Goal: Transaction & Acquisition: Purchase product/service

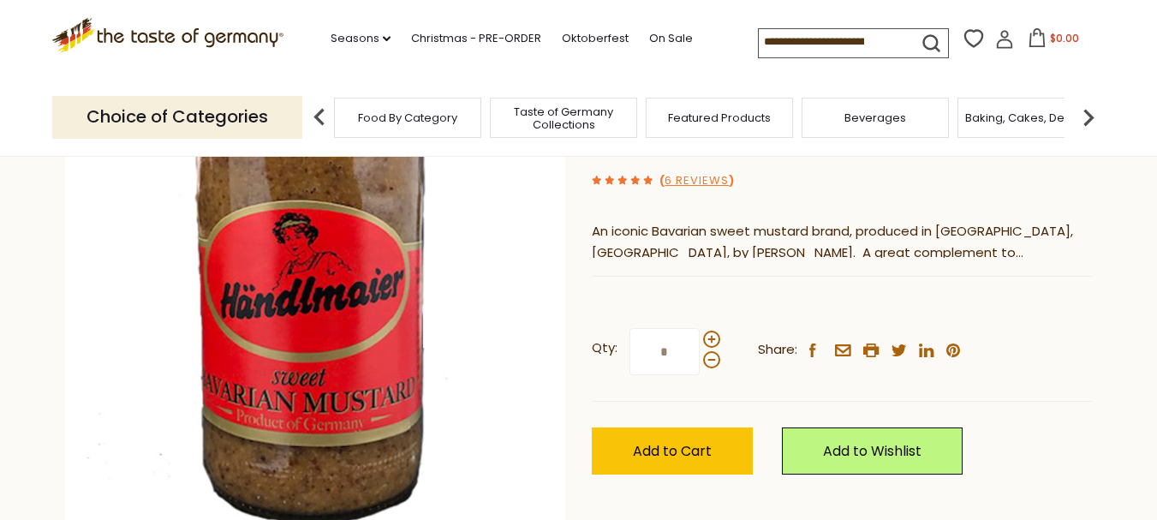
scroll to position [257, 0]
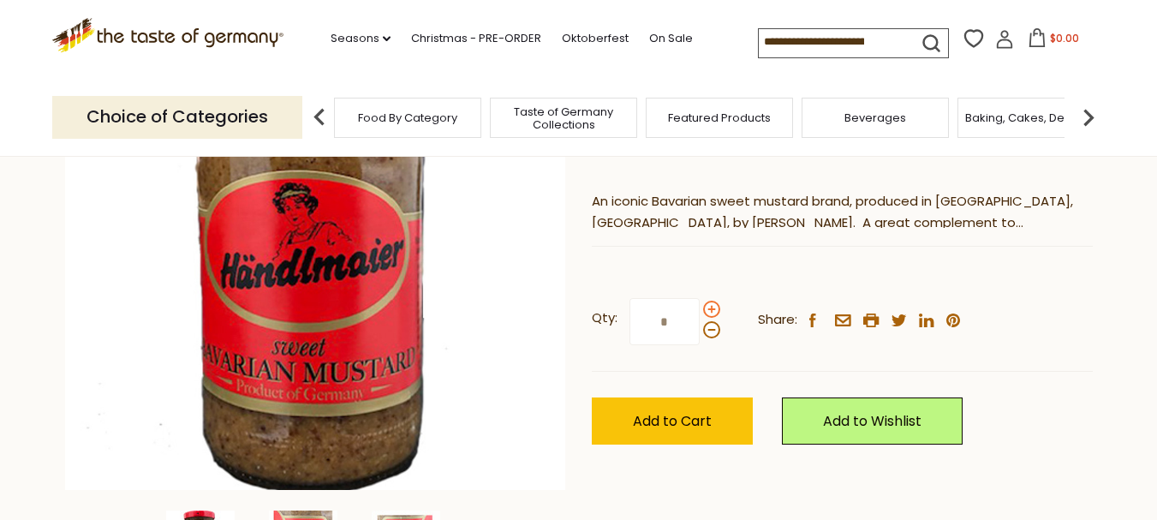
click at [711, 312] on span at bounding box center [711, 308] width 17 height 17
click at [699, 312] on input "*" at bounding box center [664, 321] width 70 height 47
click at [711, 312] on span at bounding box center [711, 308] width 17 height 17
click at [699, 312] on input "*" at bounding box center [664, 321] width 70 height 47
click at [711, 312] on span at bounding box center [711, 308] width 17 height 17
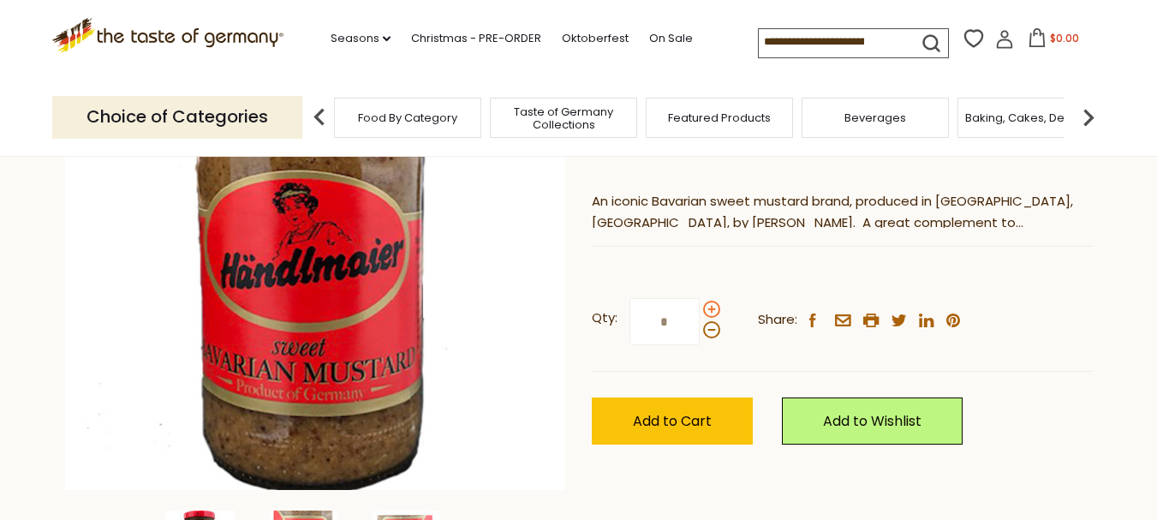
click at [699, 312] on input "*" at bounding box center [664, 321] width 70 height 47
click at [711, 329] on span at bounding box center [711, 329] width 17 height 17
click at [699, 329] on input "*" at bounding box center [664, 321] width 70 height 47
click at [707, 330] on span at bounding box center [711, 329] width 17 height 17
click at [699, 330] on input "*" at bounding box center [664, 321] width 70 height 47
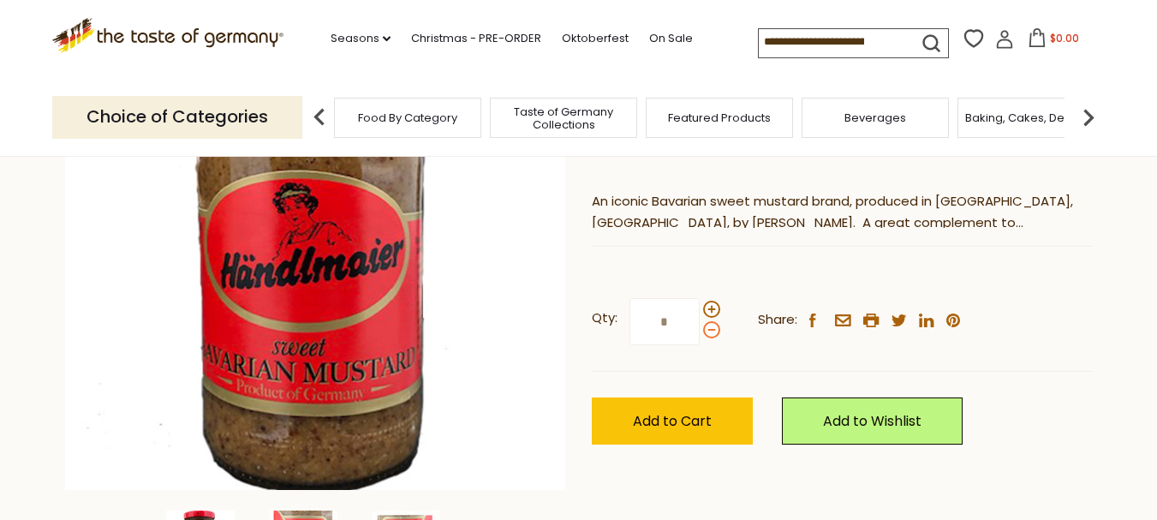
type input "*"
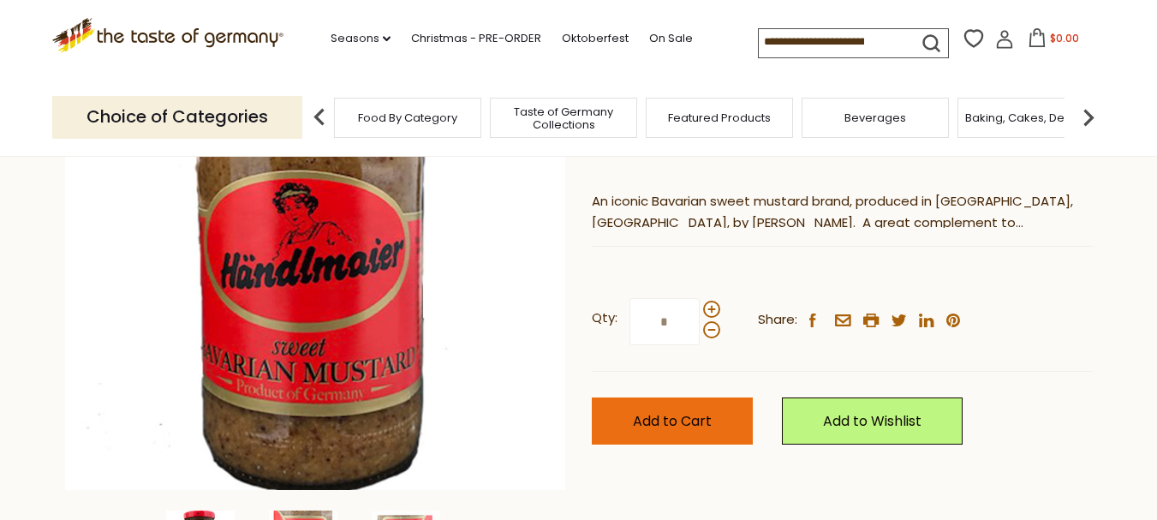
click at [669, 412] on span "Add to Cart" at bounding box center [672, 421] width 79 height 20
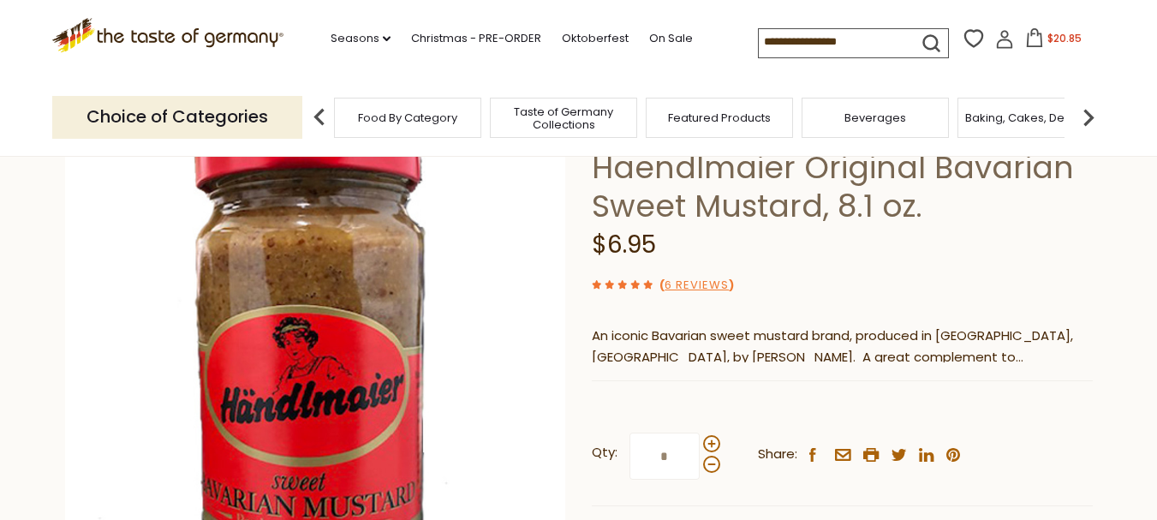
scroll to position [0, 0]
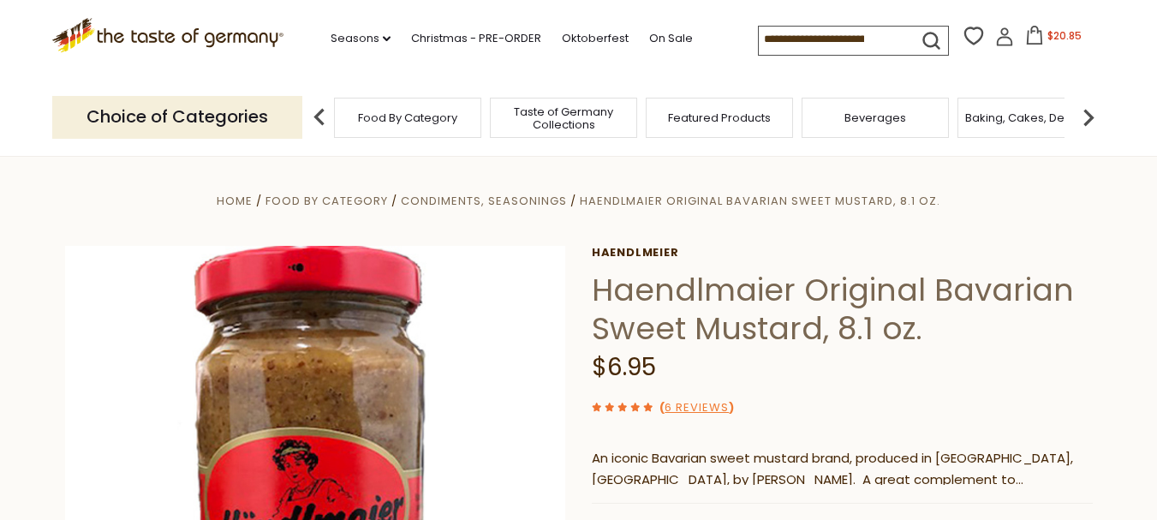
click at [1028, 40] on icon at bounding box center [1034, 35] width 19 height 19
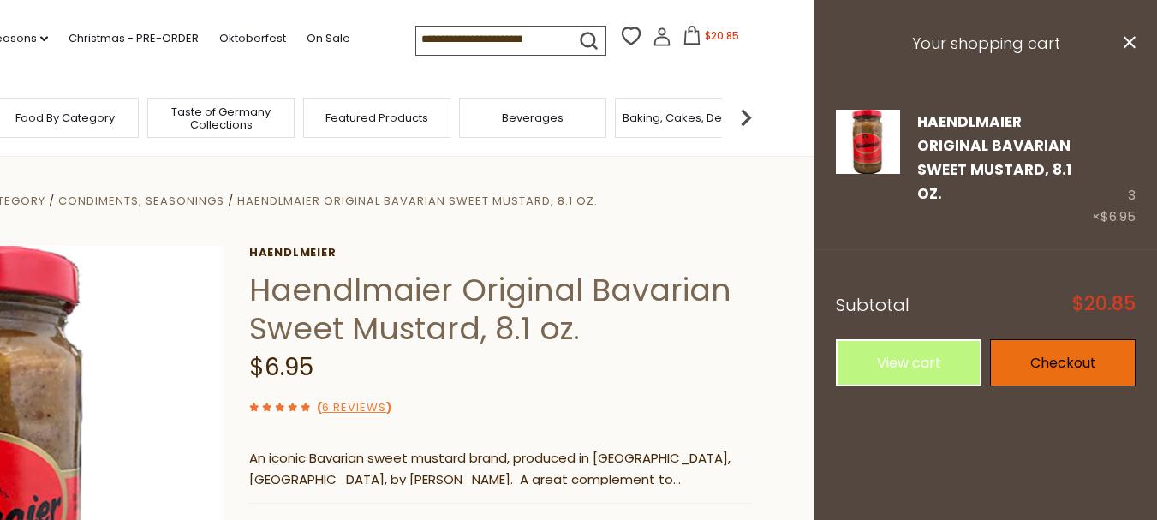
click at [1047, 339] on link "Checkout" at bounding box center [1063, 362] width 146 height 47
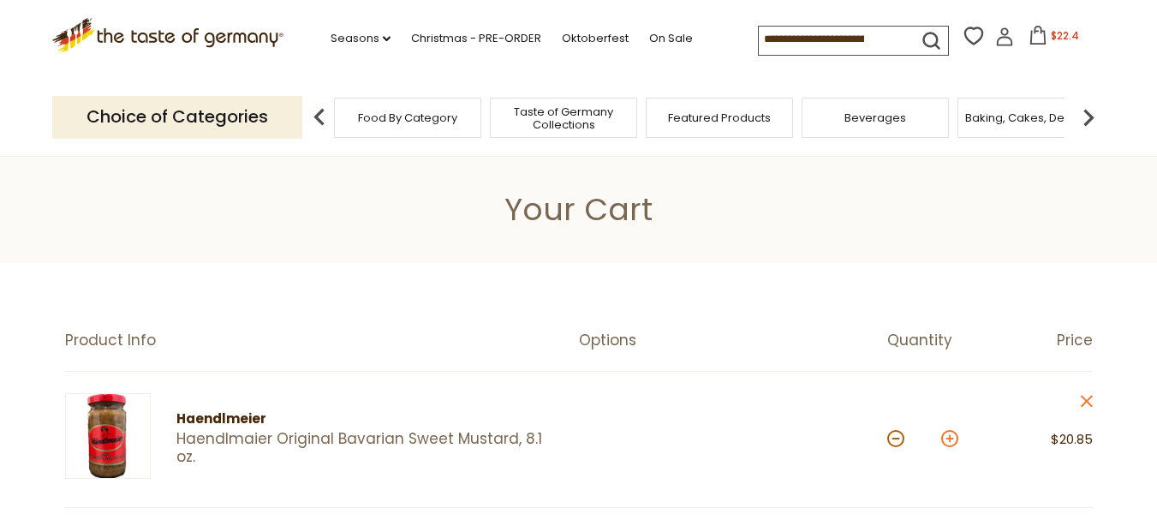
click at [947, 440] on button at bounding box center [949, 438] width 17 height 17
type input "*"
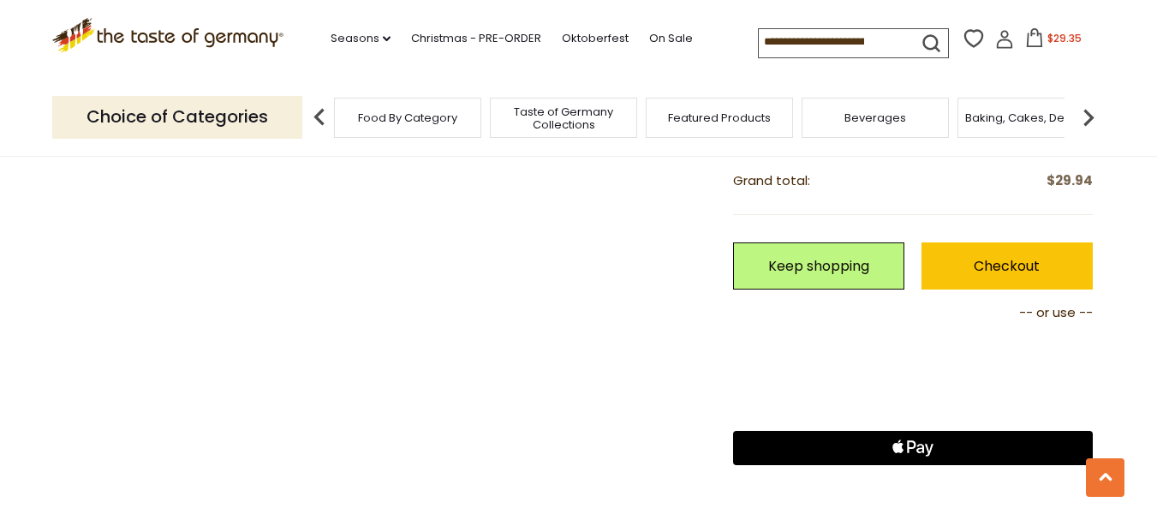
scroll to position [770, 0]
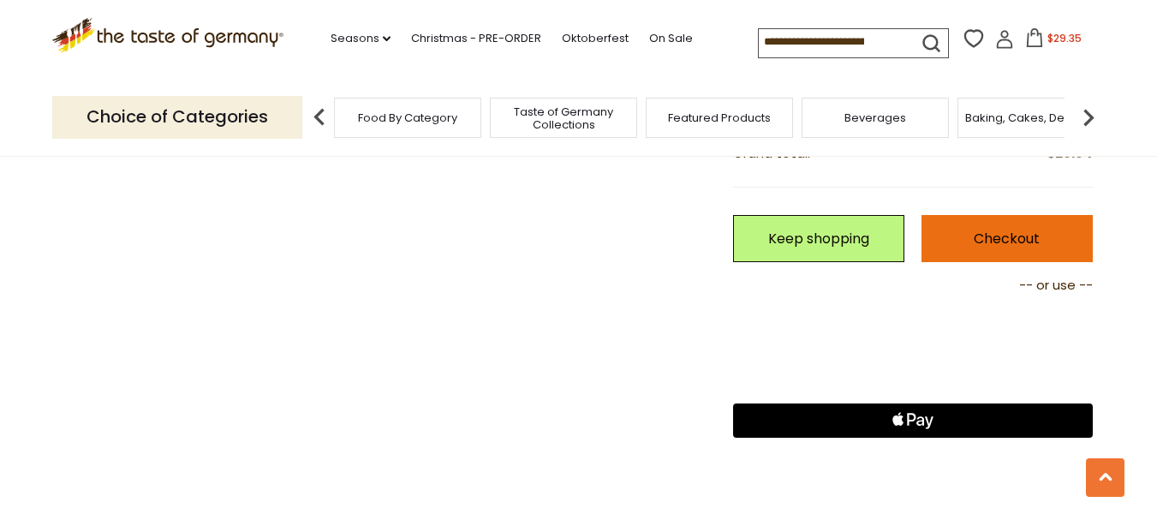
click at [1006, 238] on link "Checkout" at bounding box center [1006, 238] width 171 height 47
